Goal: Information Seeking & Learning: Stay updated

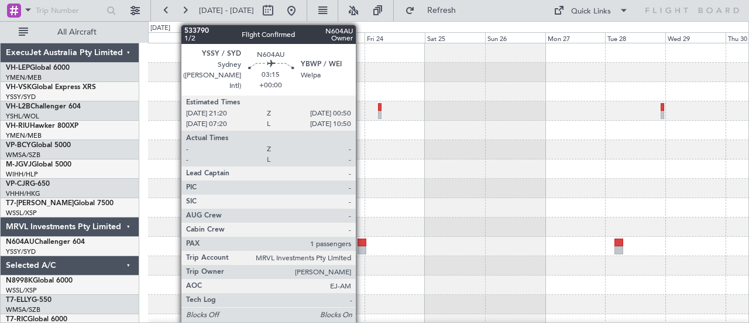
click at [362, 246] on div at bounding box center [362, 250] width 9 height 8
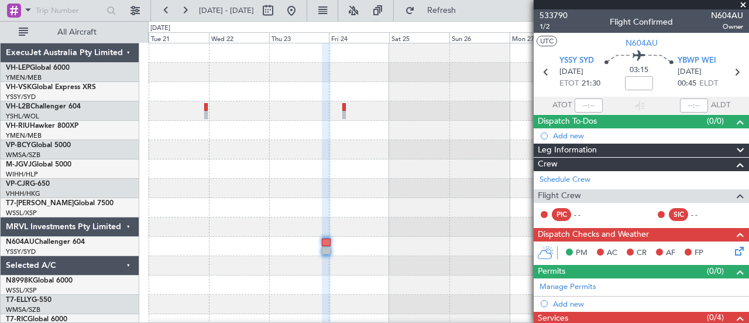
click at [392, 247] on div at bounding box center [448, 246] width 601 height 19
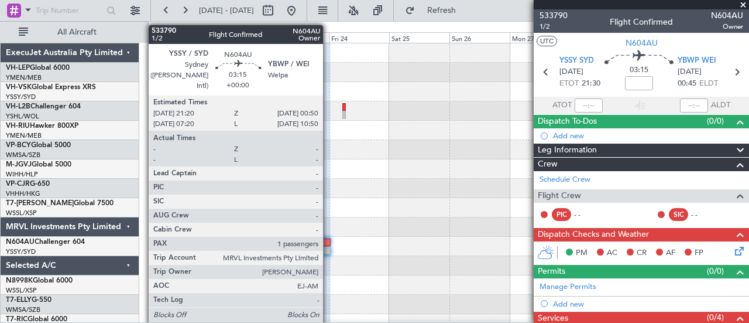
click at [329, 243] on div at bounding box center [326, 242] width 9 height 8
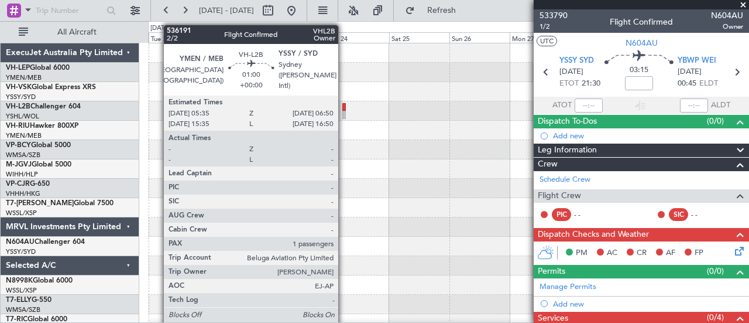
click at [344, 106] on div at bounding box center [345, 107] width 4 height 8
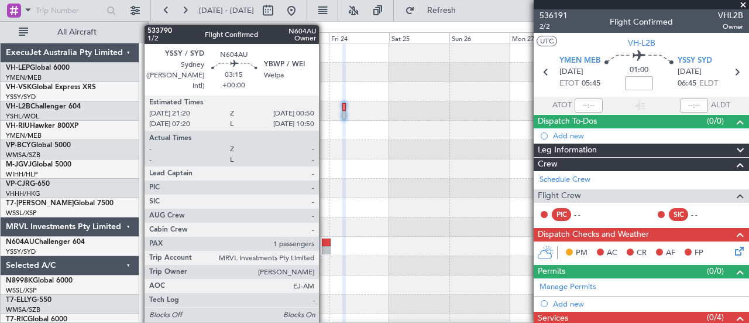
click at [325, 241] on div at bounding box center [326, 242] width 9 height 8
